Goal: Entertainment & Leisure: Consume media (video, audio)

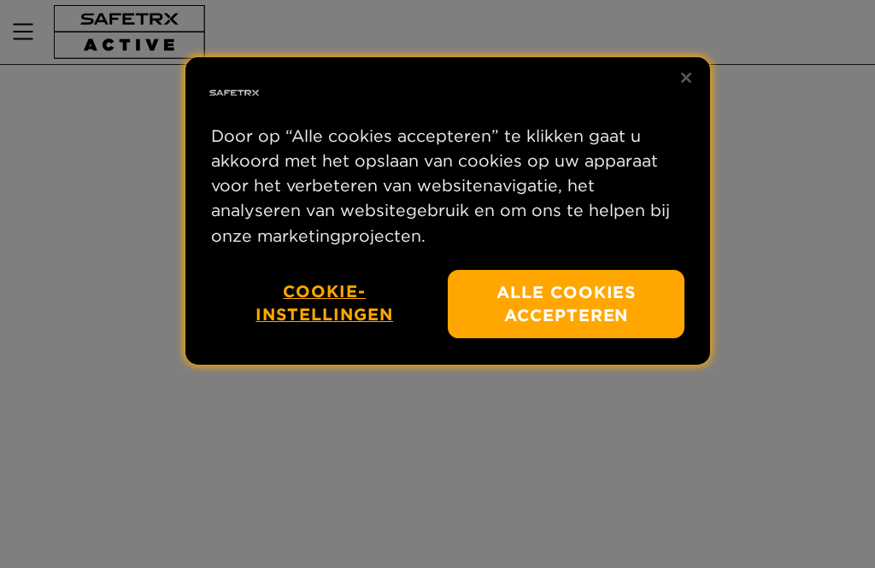
click at [539, 276] on button "Alle cookies accepteren" at bounding box center [566, 304] width 237 height 69
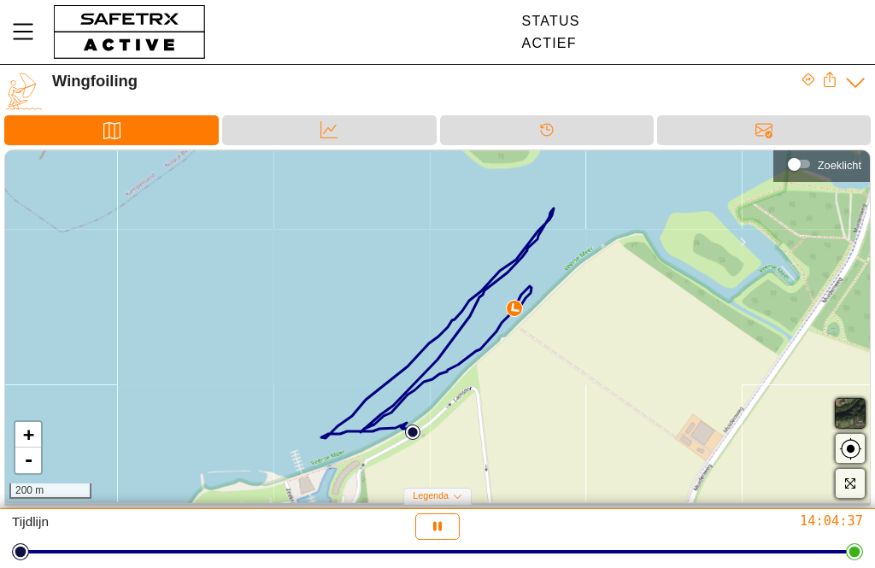
click at [429, 525] on icon "button" at bounding box center [438, 527] width 18 height 18
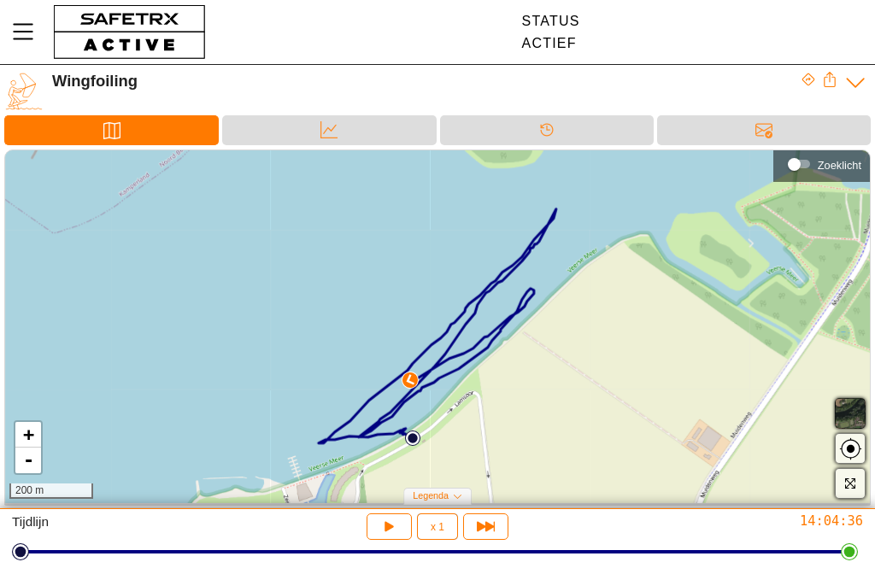
click at [408, 433] on img at bounding box center [412, 438] width 15 height 15
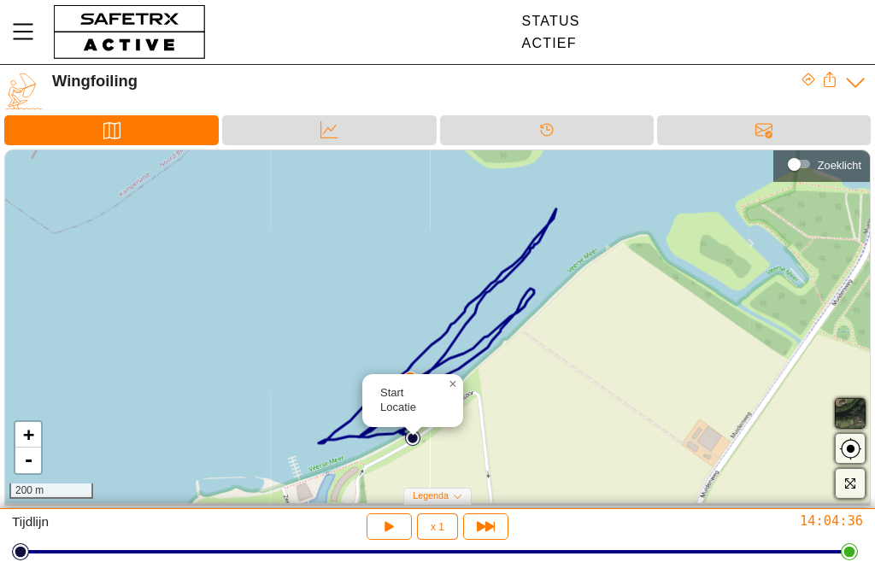
click at [407, 440] on img at bounding box center [412, 438] width 15 height 15
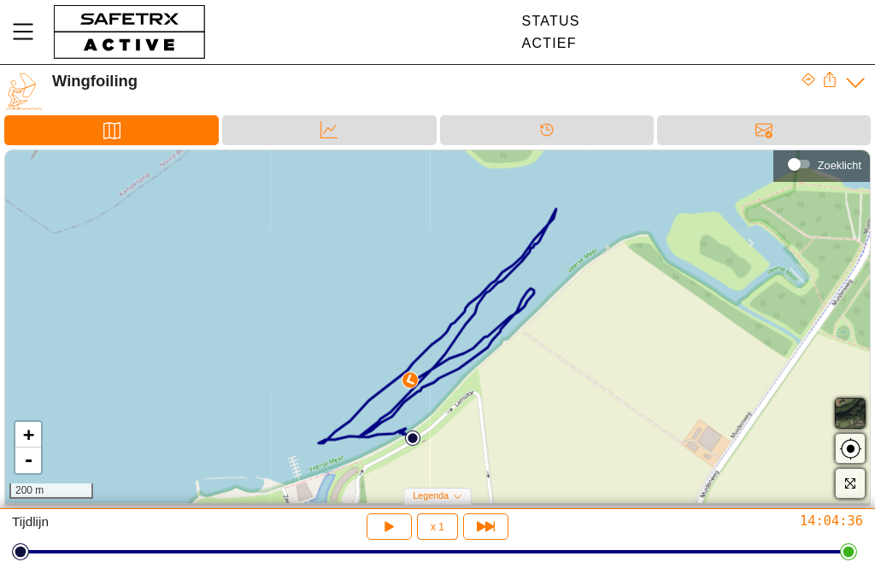
click at [385, 522] on icon "button" at bounding box center [389, 527] width 18 height 18
click at [405, 437] on img at bounding box center [412, 438] width 15 height 15
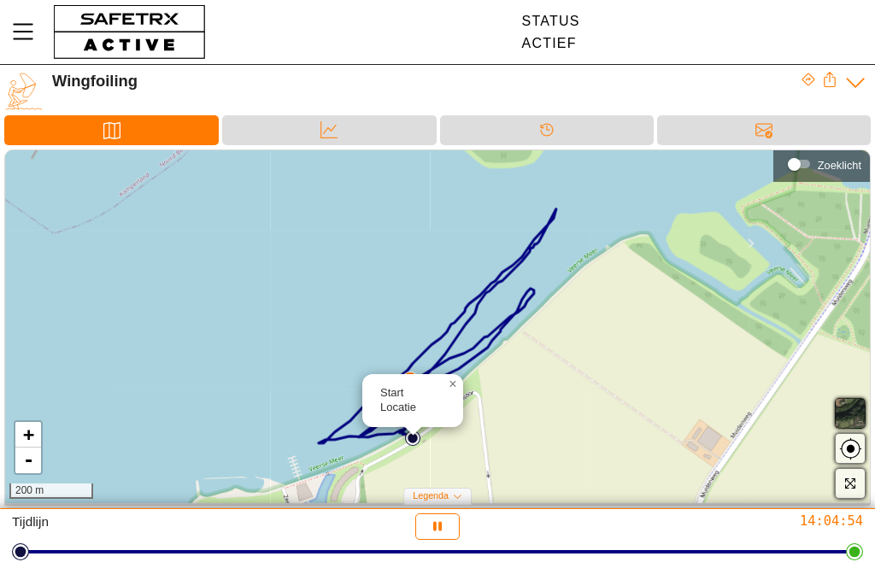
click at [406, 437] on img at bounding box center [412, 438] width 15 height 15
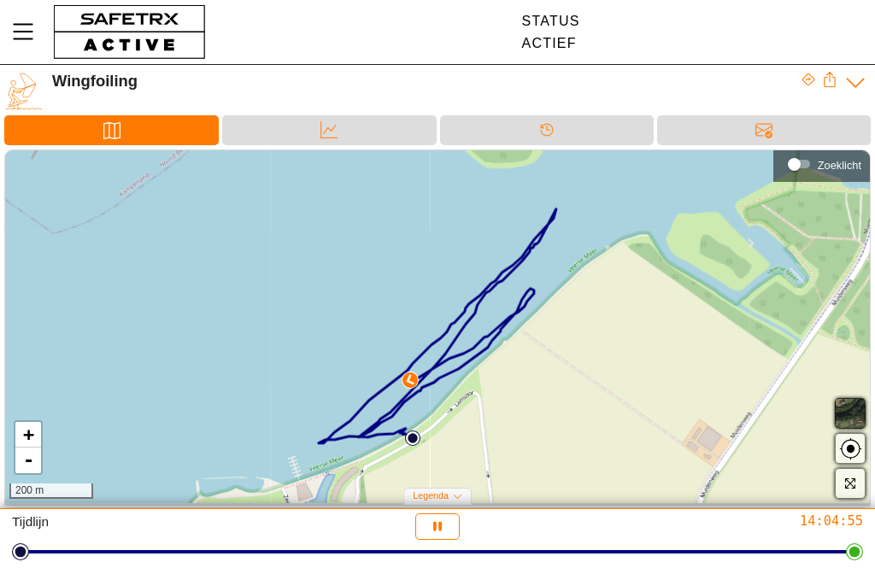
click at [429, 538] on button "button" at bounding box center [437, 527] width 45 height 26
click at [21, 554] on div at bounding box center [438, 551] width 834 height 3
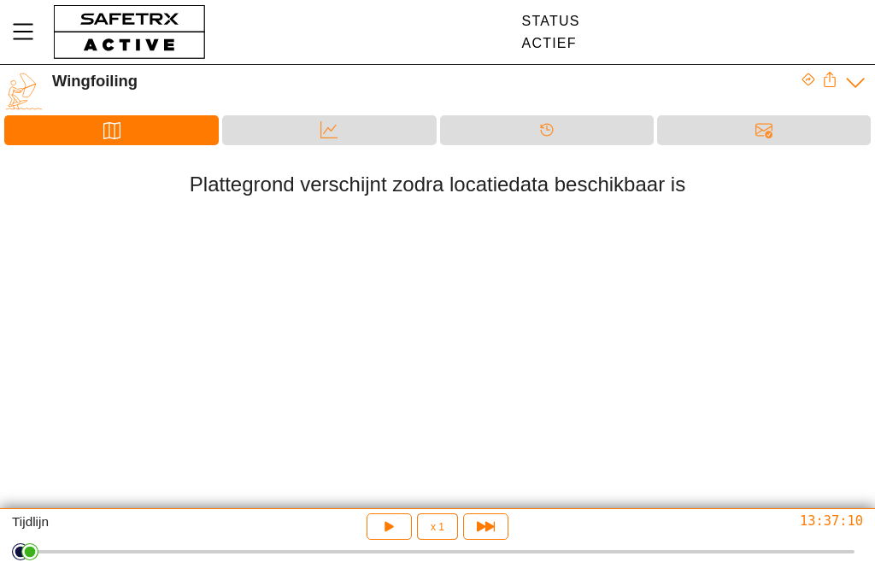
click at [21, 554] on div at bounding box center [438, 551] width 834 height 3
click at [26, 555] on div at bounding box center [28, 551] width 17 height 17
click at [391, 527] on icon "button" at bounding box center [386, 525] width 13 height 14
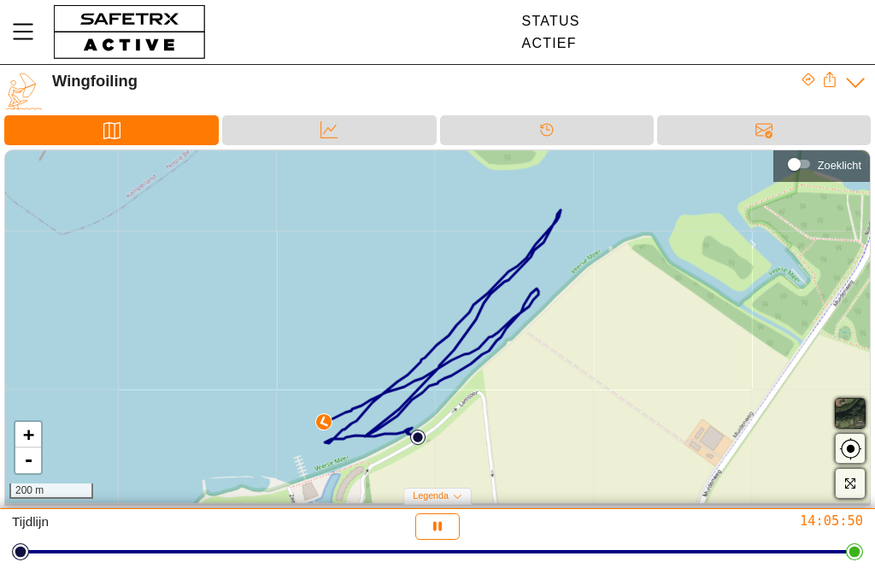
click at [2, 525] on div "Tijdlijn 14:05:50" at bounding box center [437, 538] width 875 height 59
